Goal: Information Seeking & Learning: Find specific fact

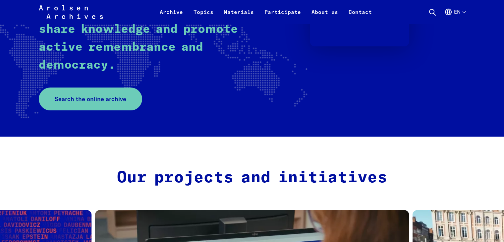
scroll to position [50, 0]
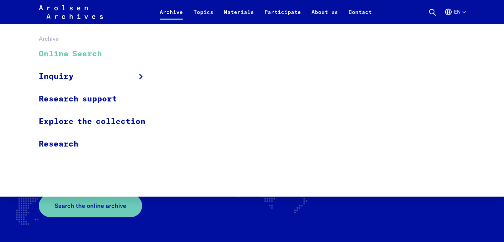
click at [112, 57] on link "Online Search" at bounding box center [96, 54] width 115 height 22
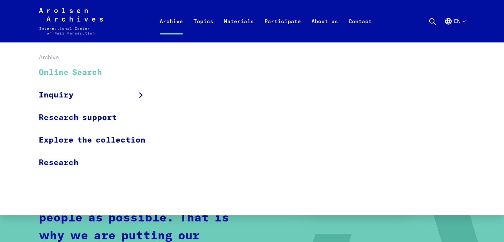
click at [96, 69] on link "Online Search" at bounding box center [96, 73] width 115 height 22
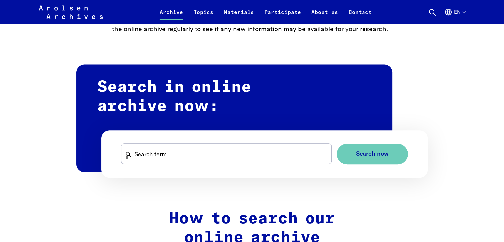
scroll to position [428, 0]
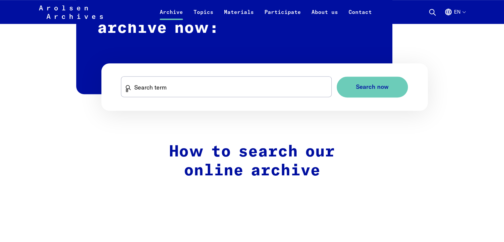
click at [263, 75] on form "Search term Search now" at bounding box center [264, 86] width 327 height 47
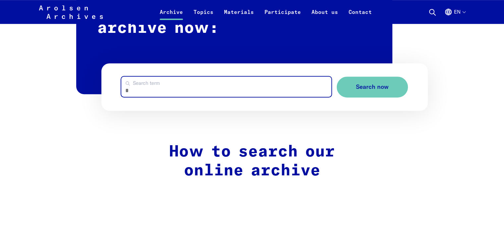
click at [258, 85] on input "Search term" at bounding box center [226, 87] width 210 height 20
type input "**********"
click at [337, 77] on button "Search now" at bounding box center [372, 87] width 71 height 21
